Goal: Information Seeking & Learning: Learn about a topic

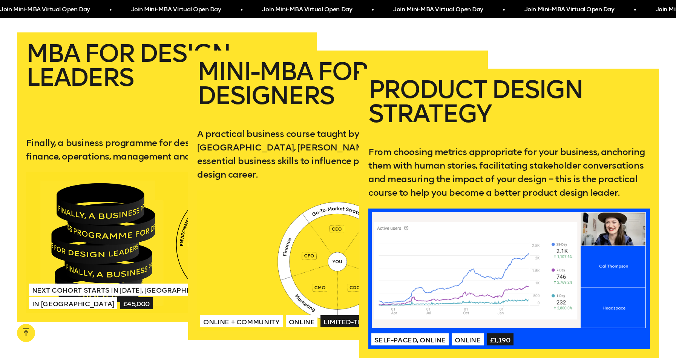
scroll to position [1475, 0]
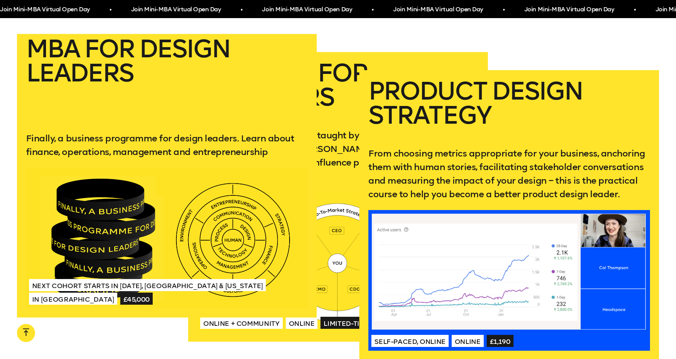
click at [103, 41] on h2 "MBA for Design Leaders" at bounding box center [167, 78] width 282 height 83
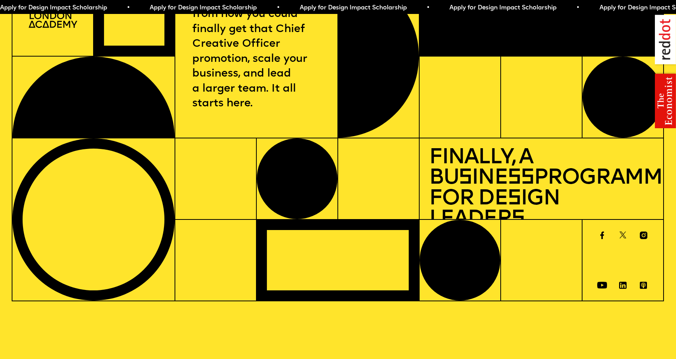
scroll to position [68, 0]
